Goal: Task Accomplishment & Management: Use online tool/utility

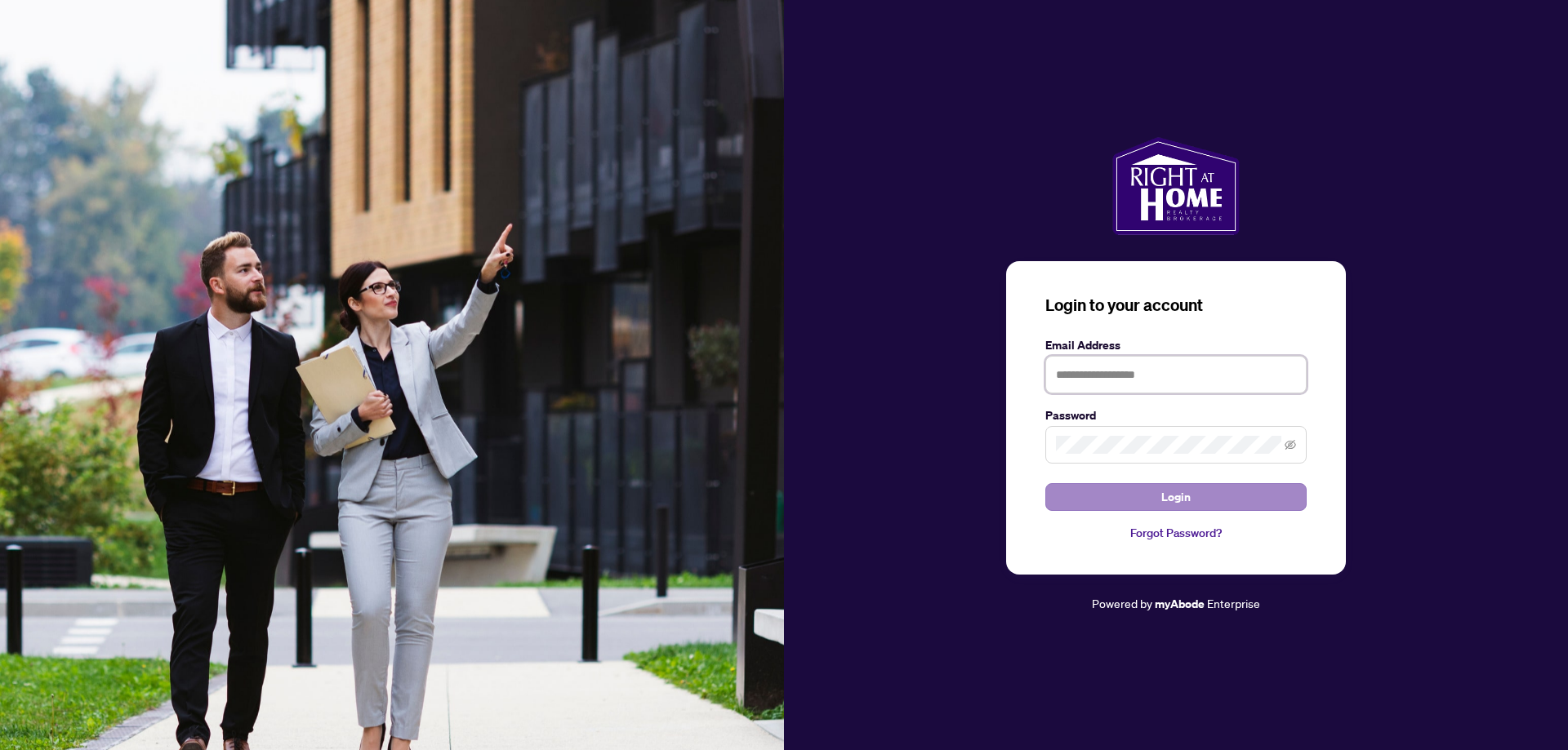
type input "**********"
click at [1131, 494] on button "Login" at bounding box center [1175, 497] width 261 height 28
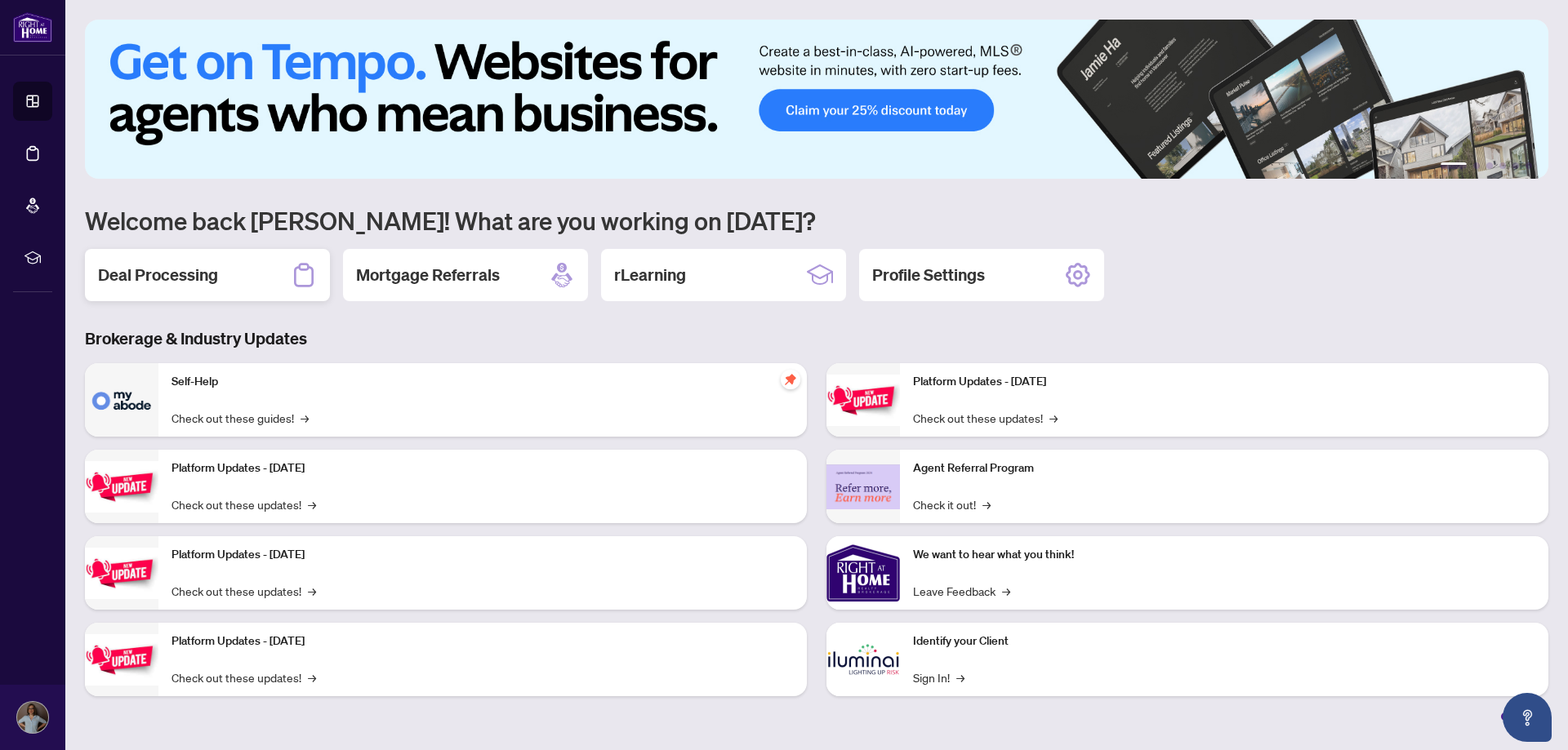
click at [193, 267] on h2 "Deal Processing" at bounding box center [158, 274] width 120 height 23
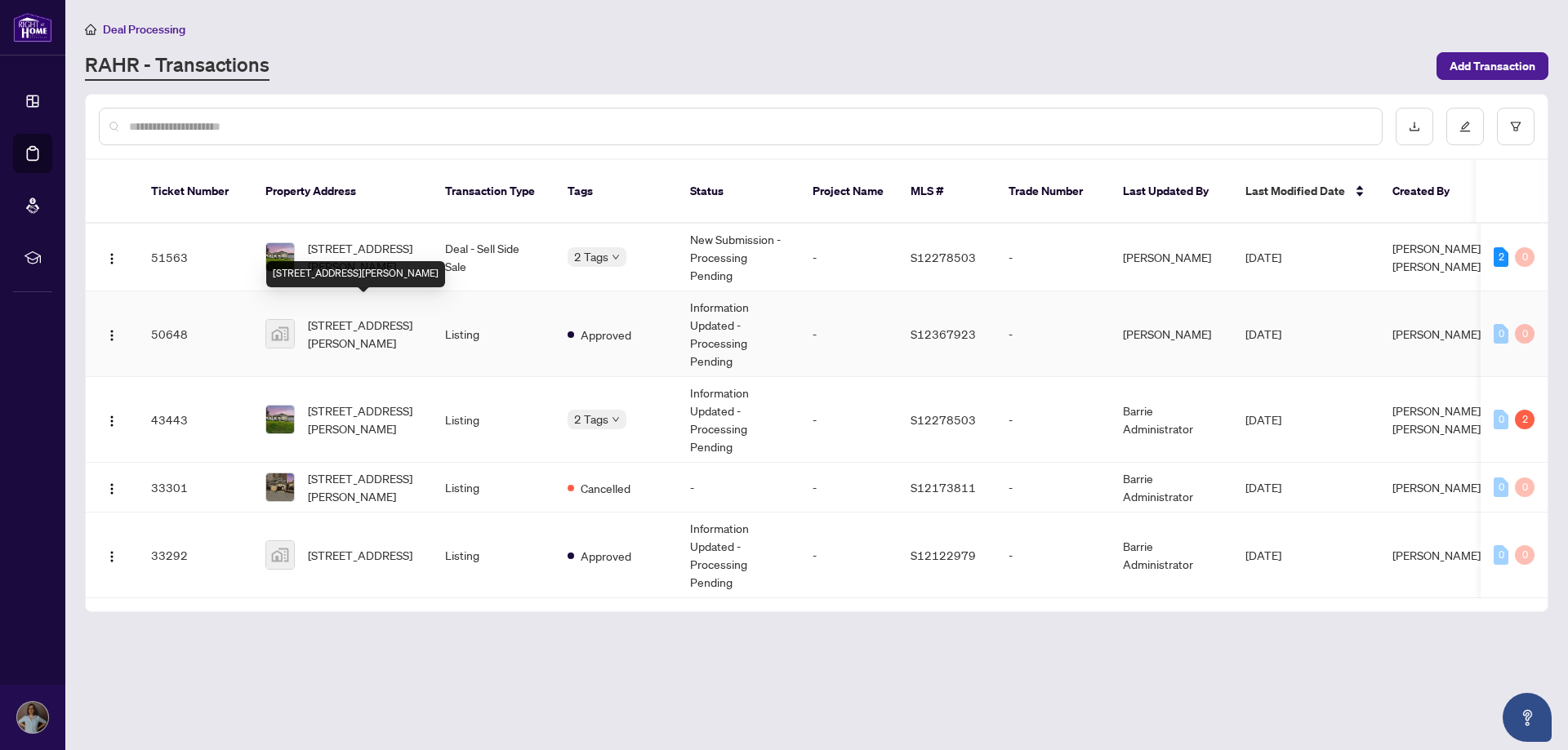
click at [353, 316] on span "[STREET_ADDRESS][PERSON_NAME]" at bounding box center [362, 334] width 111 height 36
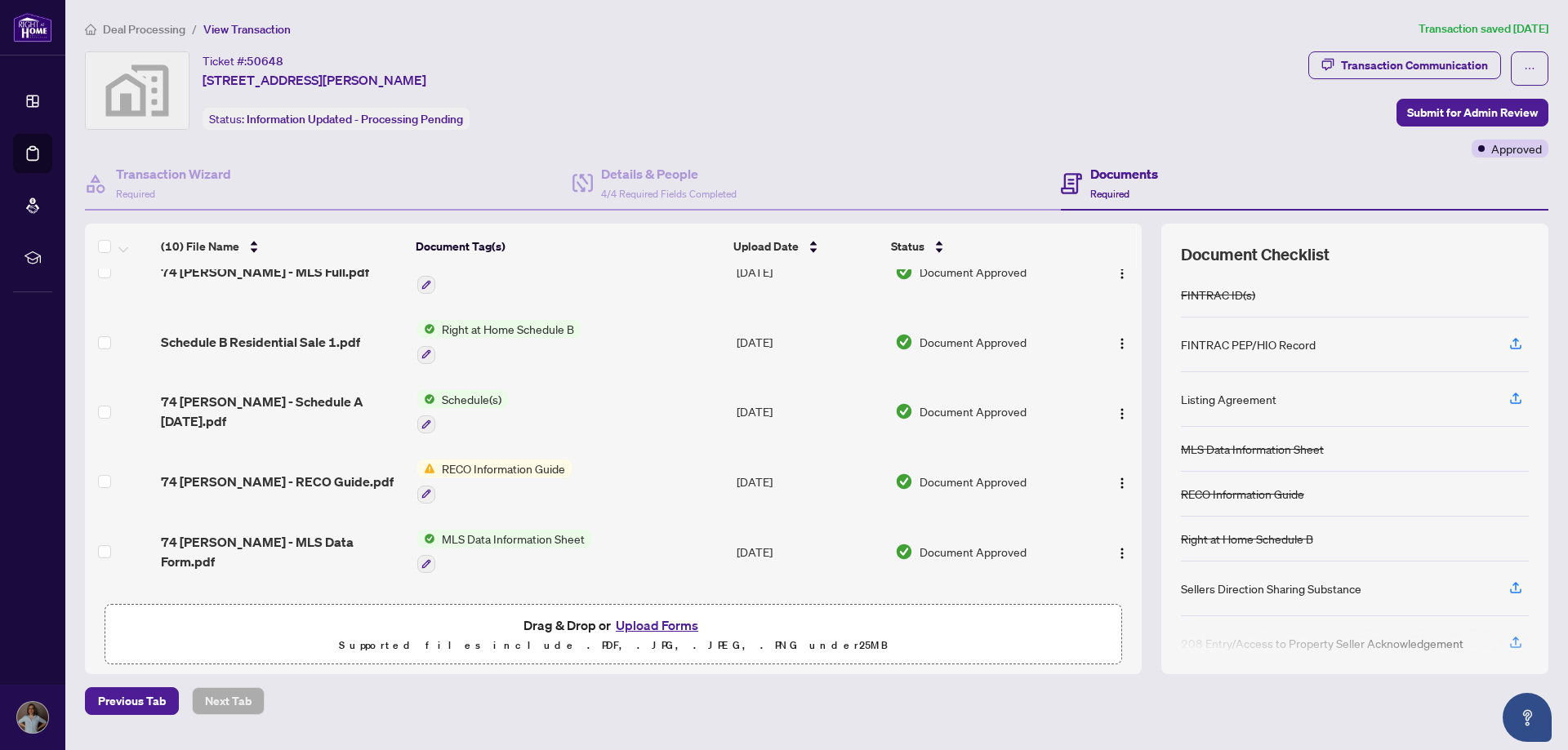
scroll to position [243, 0]
click at [488, 459] on span "RECO Information Guide" at bounding box center [503, 467] width 136 height 18
click at [470, 537] on span "RECO Information Guide" at bounding box center [488, 539] width 136 height 18
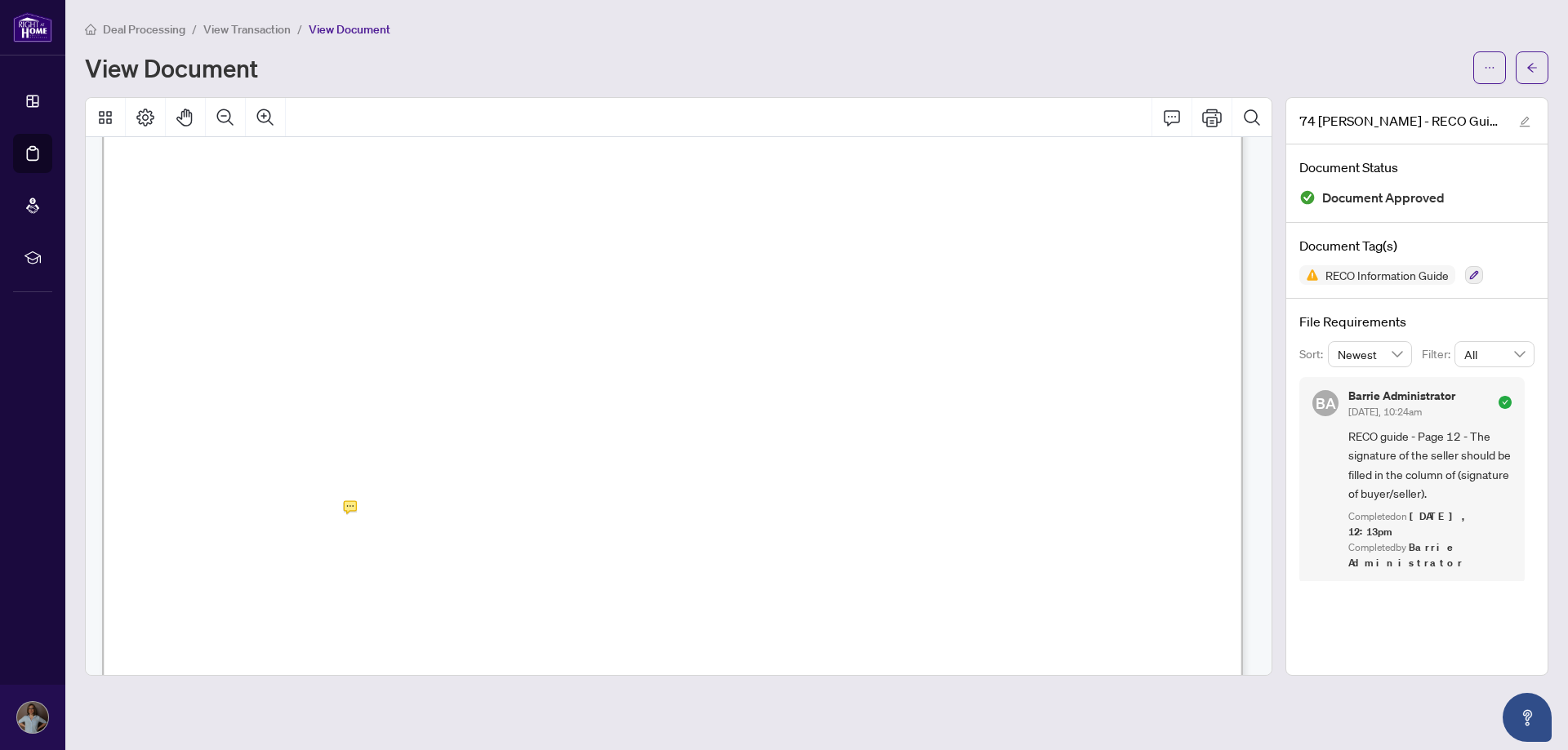
scroll to position [18453, 0]
click at [154, 32] on span "Deal Processing" at bounding box center [144, 29] width 83 height 14
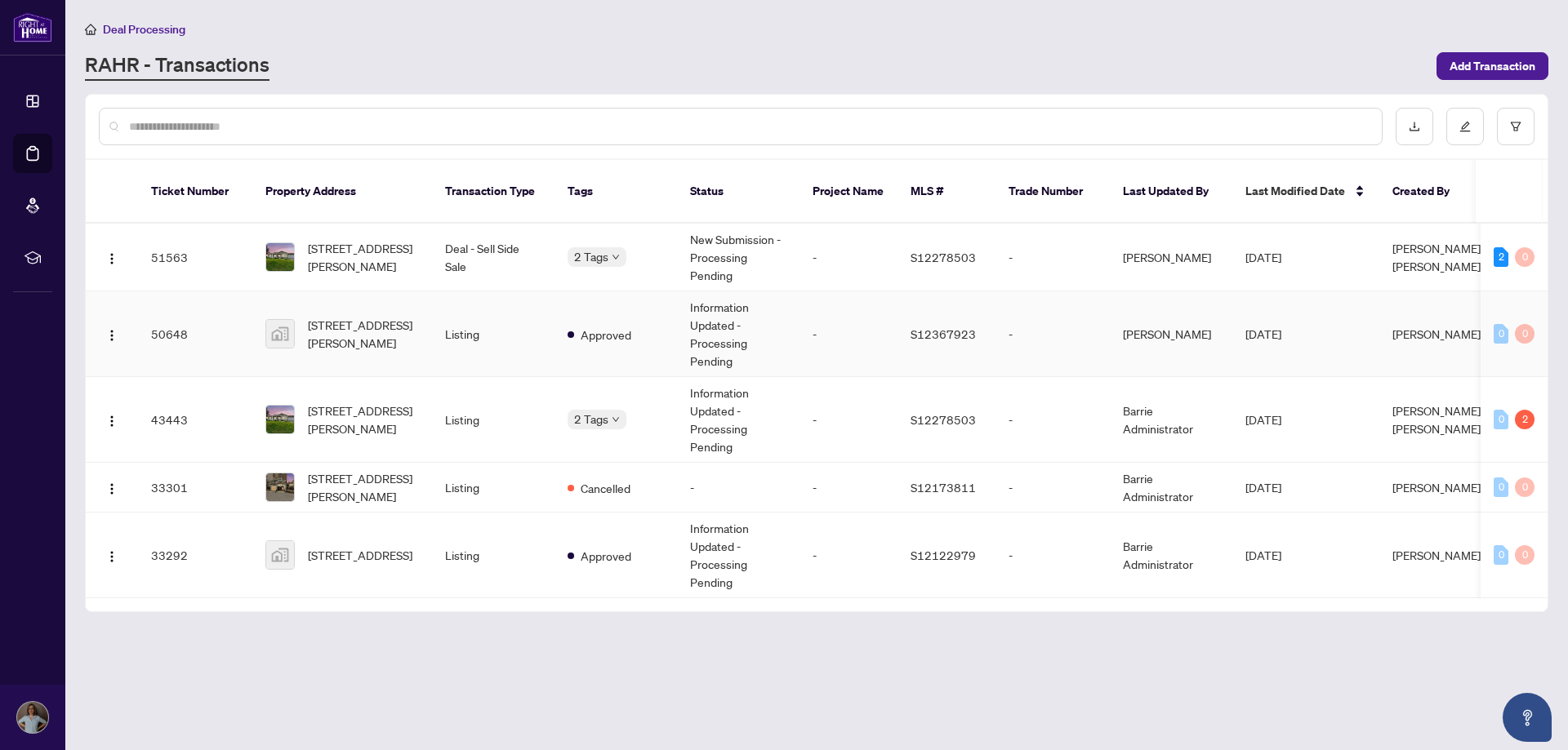
click at [327, 322] on span "[STREET_ADDRESS][PERSON_NAME]" at bounding box center [362, 334] width 111 height 36
